Goal: Find specific page/section: Find specific page/section

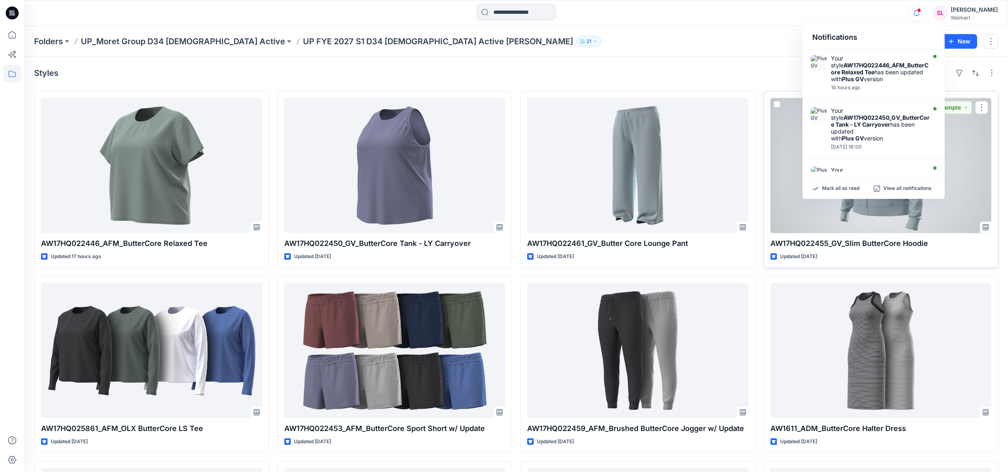
click at [887, 216] on div at bounding box center [880, 165] width 221 height 135
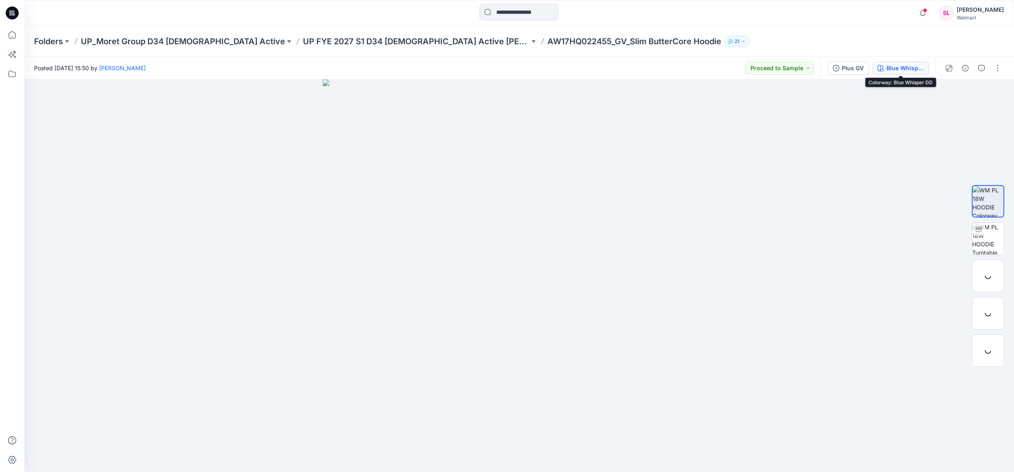
click at [904, 65] on div "Blue Whisper DD" at bounding box center [905, 68] width 37 height 9
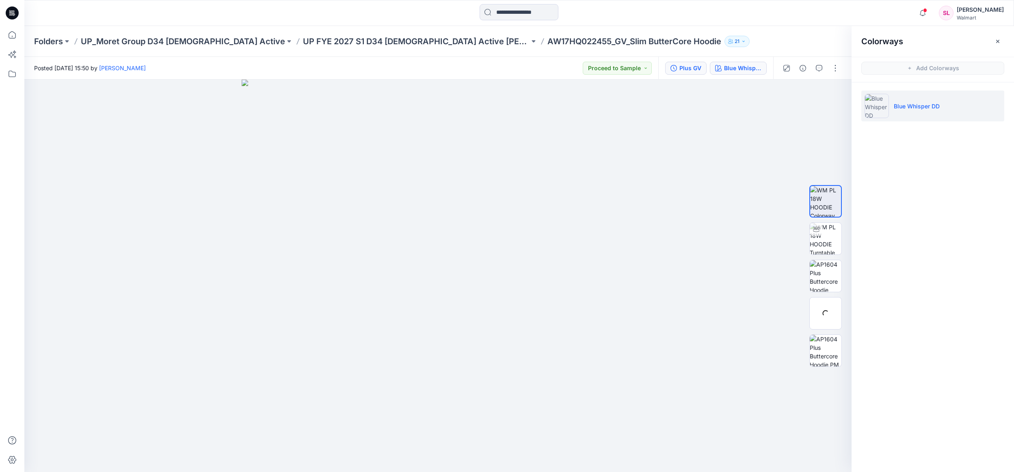
click at [703, 67] on button "Plus GV" at bounding box center [685, 68] width 41 height 13
